Goal: Task Accomplishment & Management: Use online tool/utility

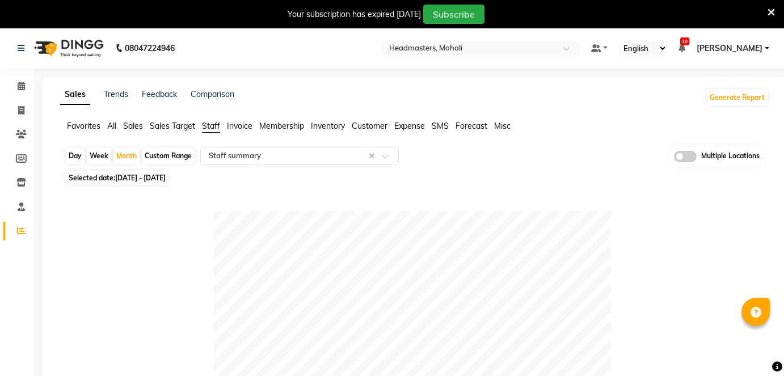
select select "full_report"
select select "csv"
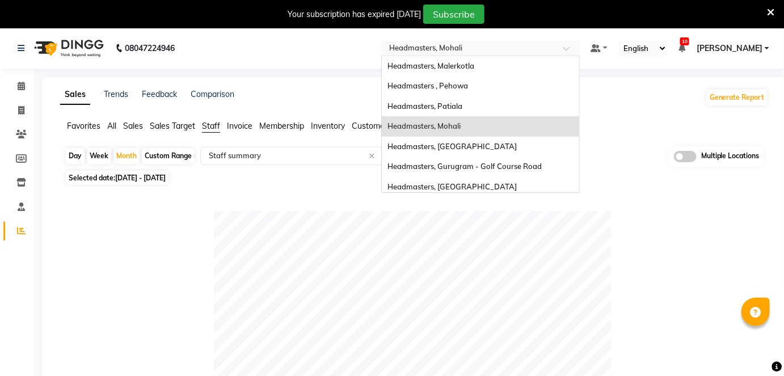
click at [483, 49] on input "text" at bounding box center [469, 49] width 165 height 11
click at [553, 141] on div "Headmasters, [GEOGRAPHIC_DATA]" at bounding box center [480, 147] width 197 height 20
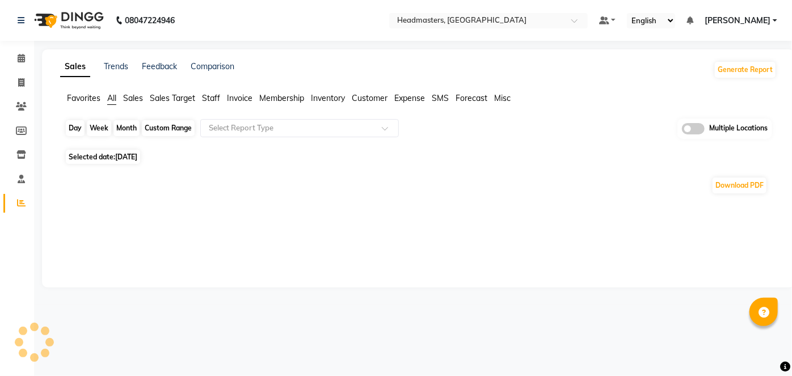
click at [70, 125] on div "Day" at bounding box center [75, 128] width 19 height 16
select select "9"
select select "2025"
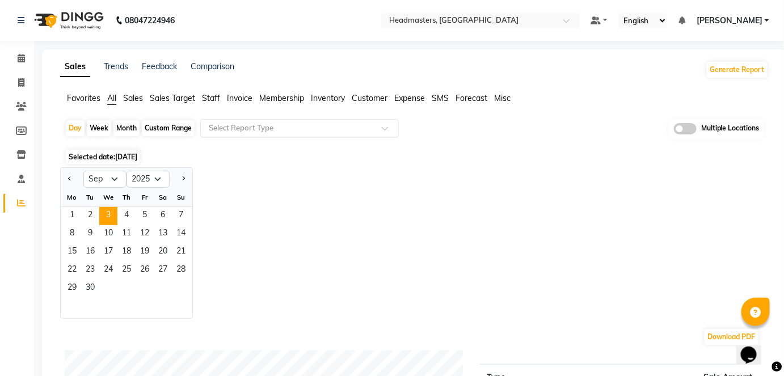
click at [260, 128] on input "text" at bounding box center [288, 128] width 163 height 11
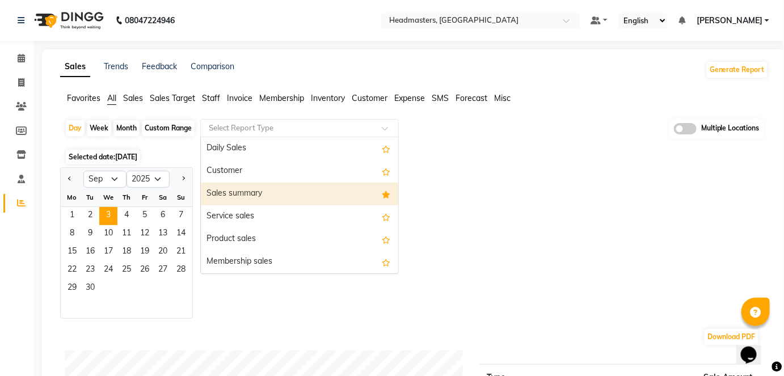
click at [233, 191] on div "Sales summary" at bounding box center [299, 194] width 197 height 23
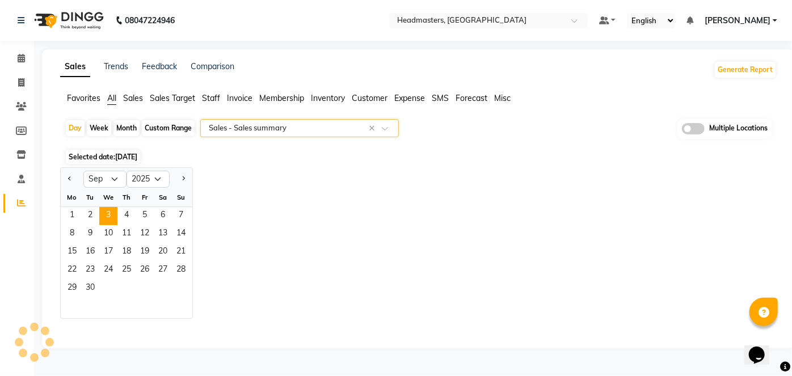
select select "full_report"
select select "csv"
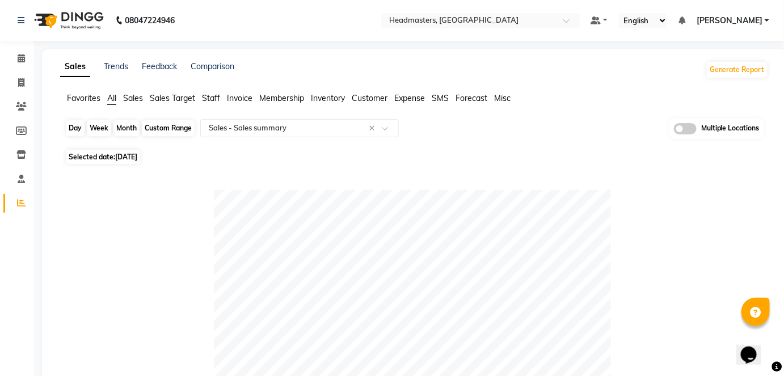
click at [69, 129] on div "Day" at bounding box center [75, 128] width 19 height 16
select select "9"
select select "2025"
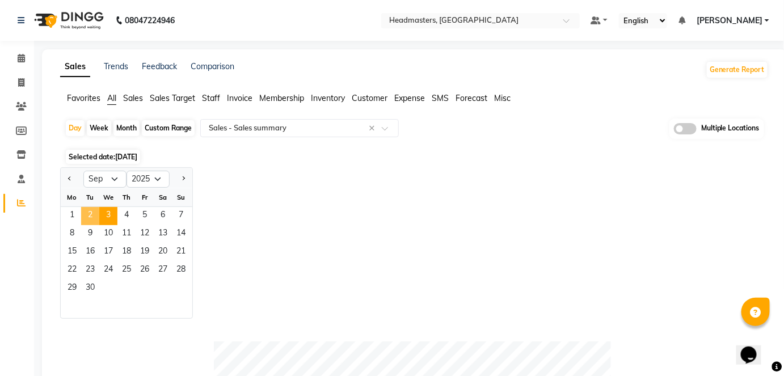
click at [94, 218] on span "2" at bounding box center [90, 216] width 18 height 18
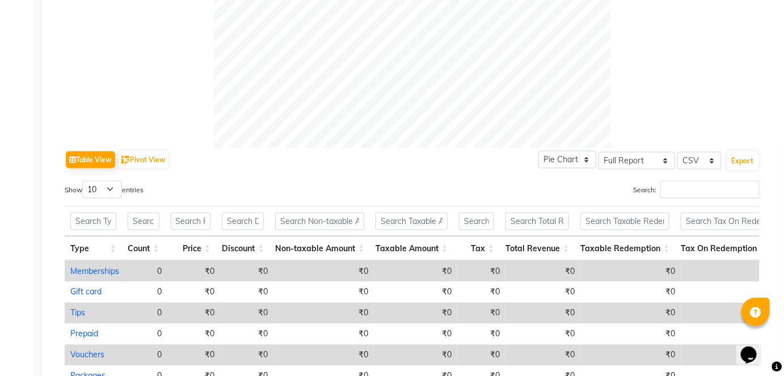
scroll to position [96, 0]
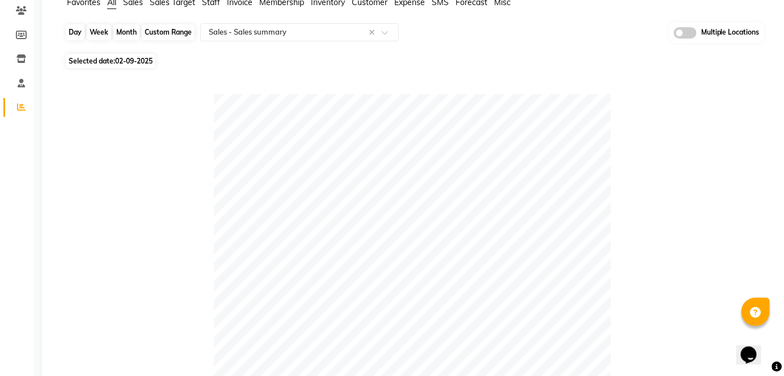
click at [80, 31] on div "Day" at bounding box center [75, 32] width 19 height 16
select select "9"
select select "2025"
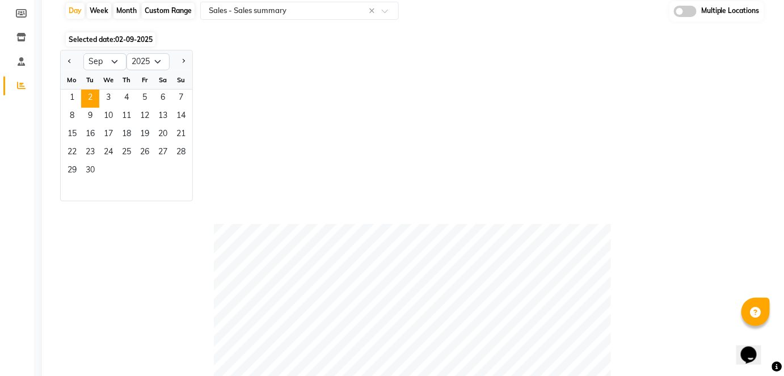
scroll to position [0, 0]
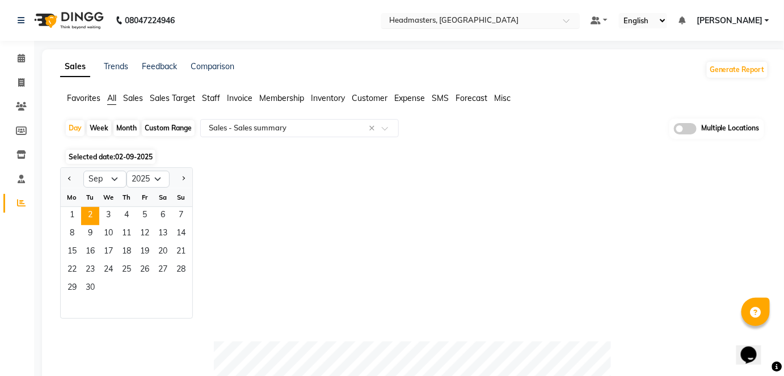
click at [500, 13] on div "Select Location × Headmasters, Jalandhar" at bounding box center [480, 20] width 199 height 15
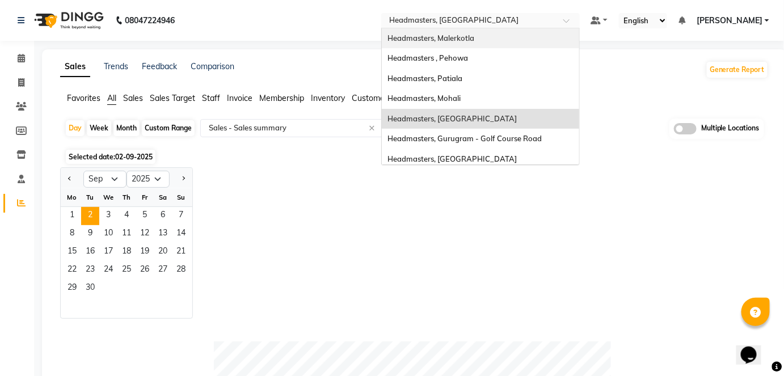
click at [474, 37] on span "Headmasters, Malerkotla" at bounding box center [431, 37] width 87 height 9
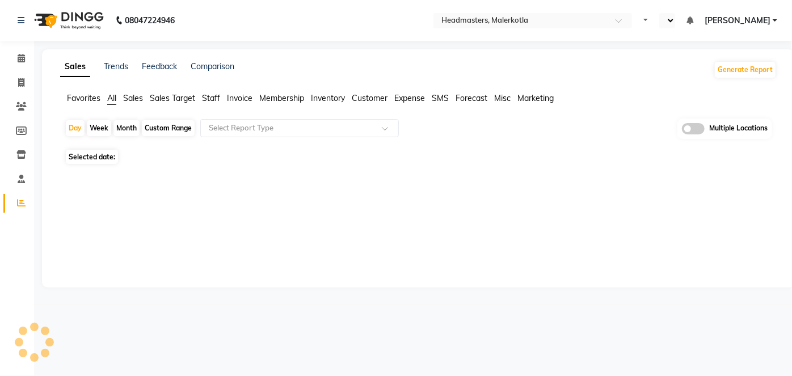
select select "en"
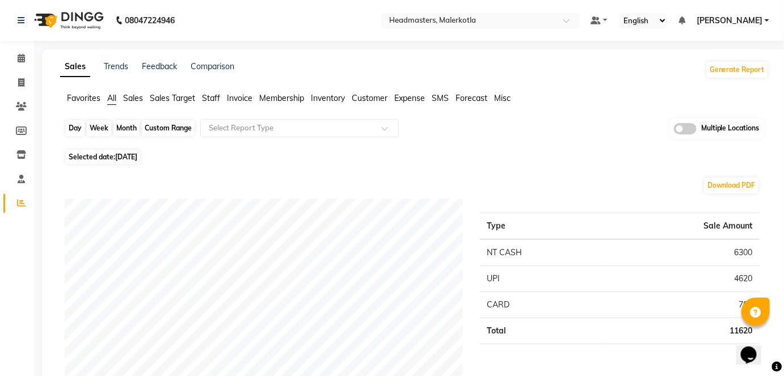
click at [70, 128] on div "Day" at bounding box center [75, 128] width 19 height 16
select select "9"
select select "2025"
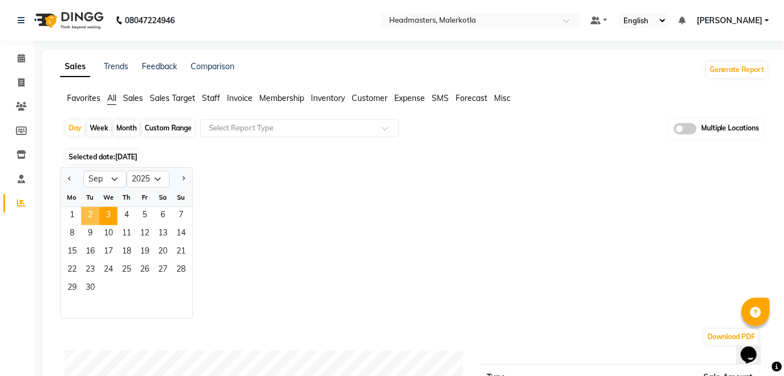
click at [91, 214] on span "2" at bounding box center [90, 216] width 18 height 18
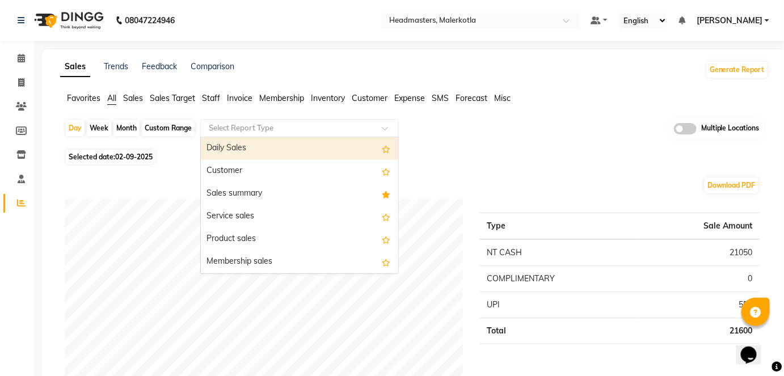
click at [229, 132] on input "text" at bounding box center [288, 128] width 163 height 11
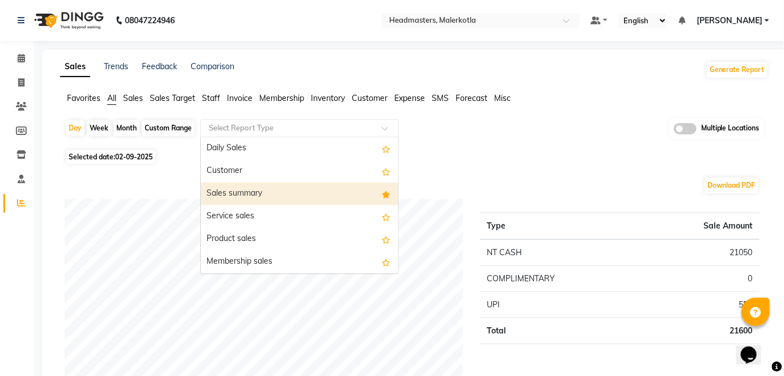
click at [234, 188] on div "Sales summary" at bounding box center [299, 194] width 197 height 23
select select "full_report"
select select "csv"
